Goal: Transaction & Acquisition: Purchase product/service

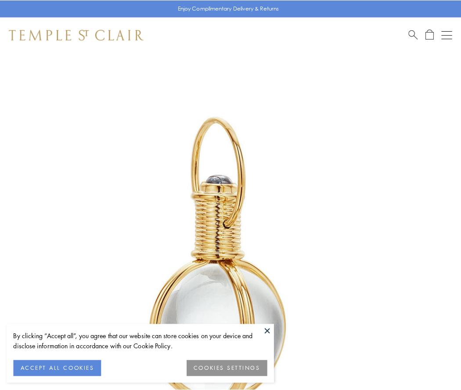
scroll to position [229, 0]
